Goal: Find specific page/section: Find specific page/section

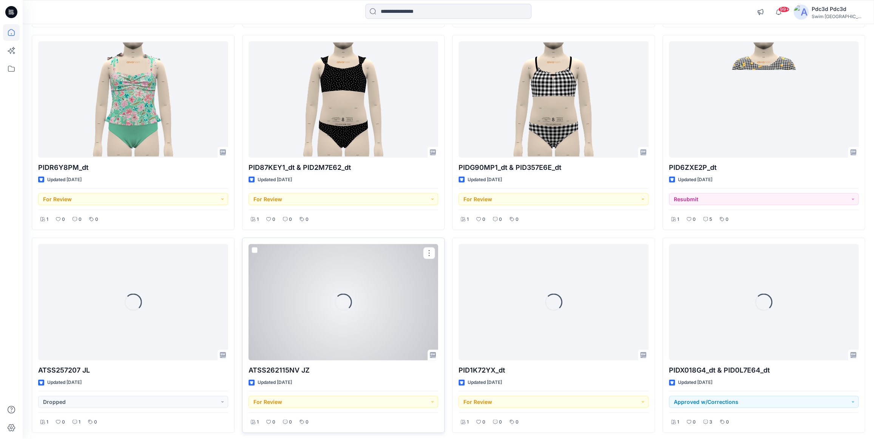
scroll to position [1119, 0]
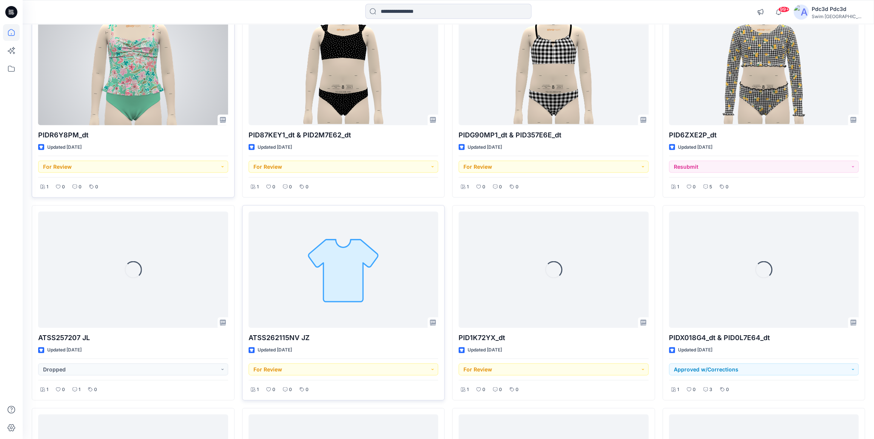
click at [123, 80] on div at bounding box center [133, 67] width 190 height 116
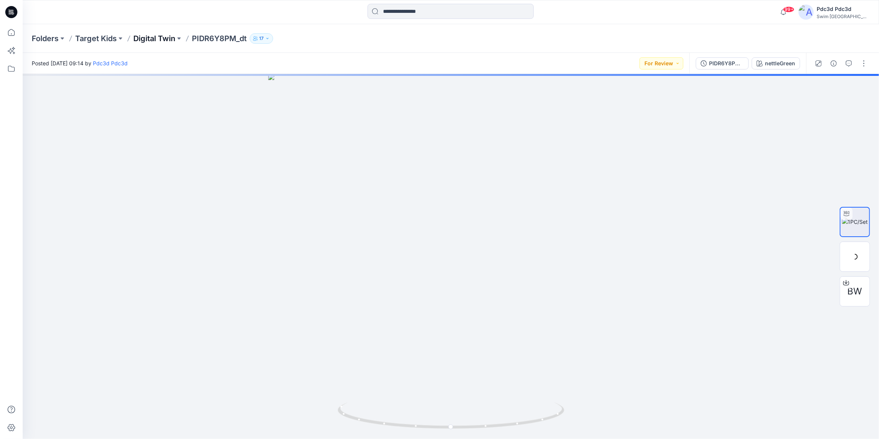
click at [159, 37] on p "Digital Twin" at bounding box center [154, 38] width 42 height 11
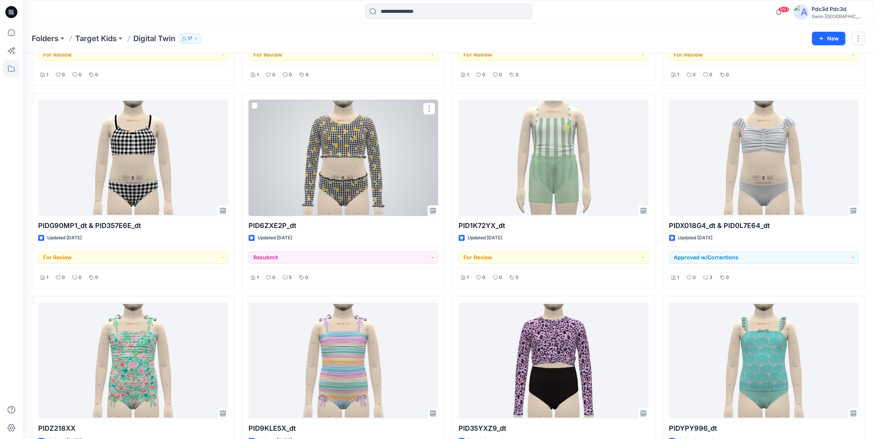
scroll to position [206, 0]
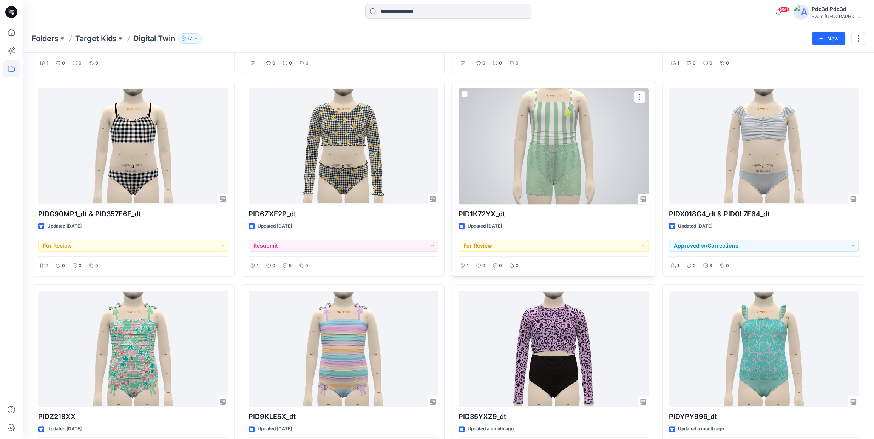
click at [549, 156] on div at bounding box center [554, 146] width 190 height 116
